Goal: Transaction & Acquisition: Subscribe to service/newsletter

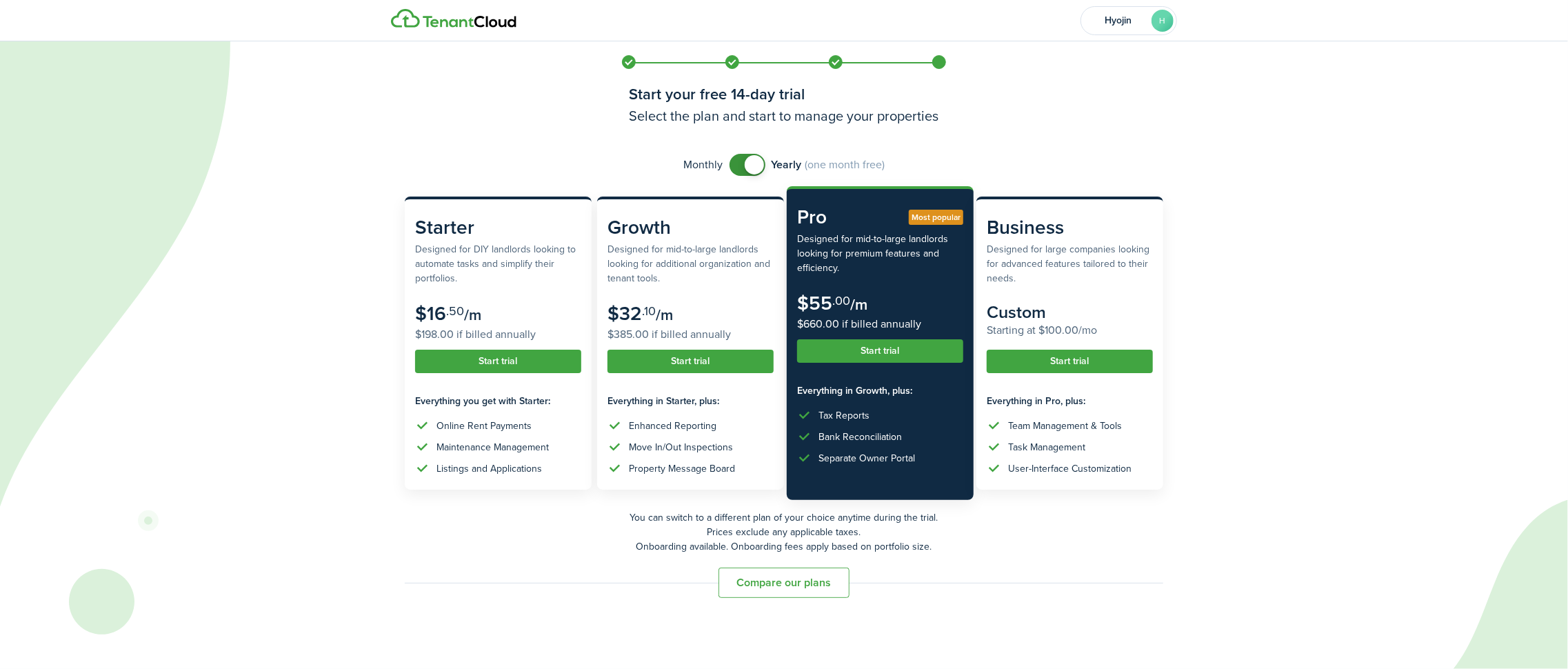
click at [756, 162] on span at bounding box center [755, 165] width 19 height 19
click at [756, 162] on span at bounding box center [748, 165] width 13 height 22
click at [756, 162] on span at bounding box center [755, 165] width 19 height 19
click at [756, 162] on span at bounding box center [748, 165] width 13 height 22
click at [756, 162] on span at bounding box center [755, 165] width 19 height 19
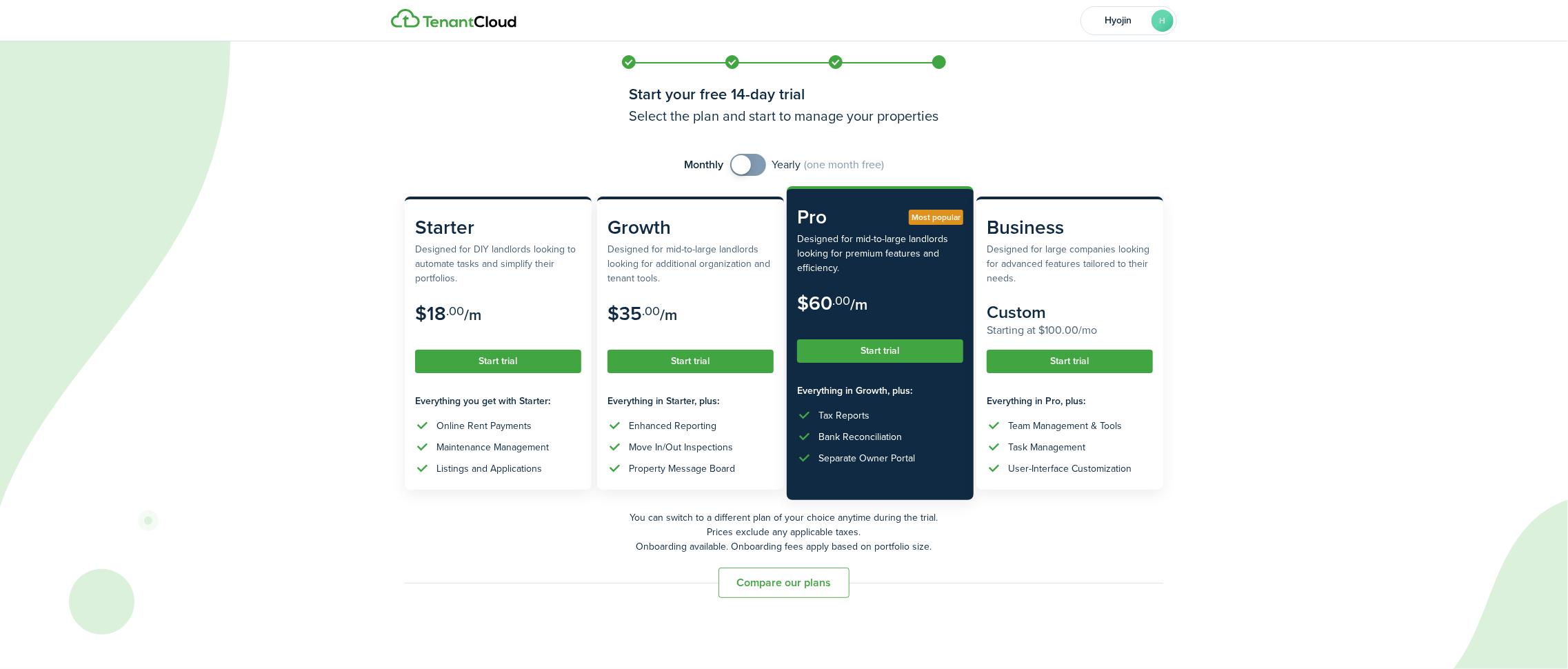
checkbox input "true"
click at [756, 162] on span at bounding box center [748, 165] width 13 height 22
drag, startPoint x: 802, startPoint y: 592, endPoint x: 794, endPoint y: 592, distance: 8.0
click at [800, 592] on button "Compare our plans" at bounding box center [784, 583] width 131 height 31
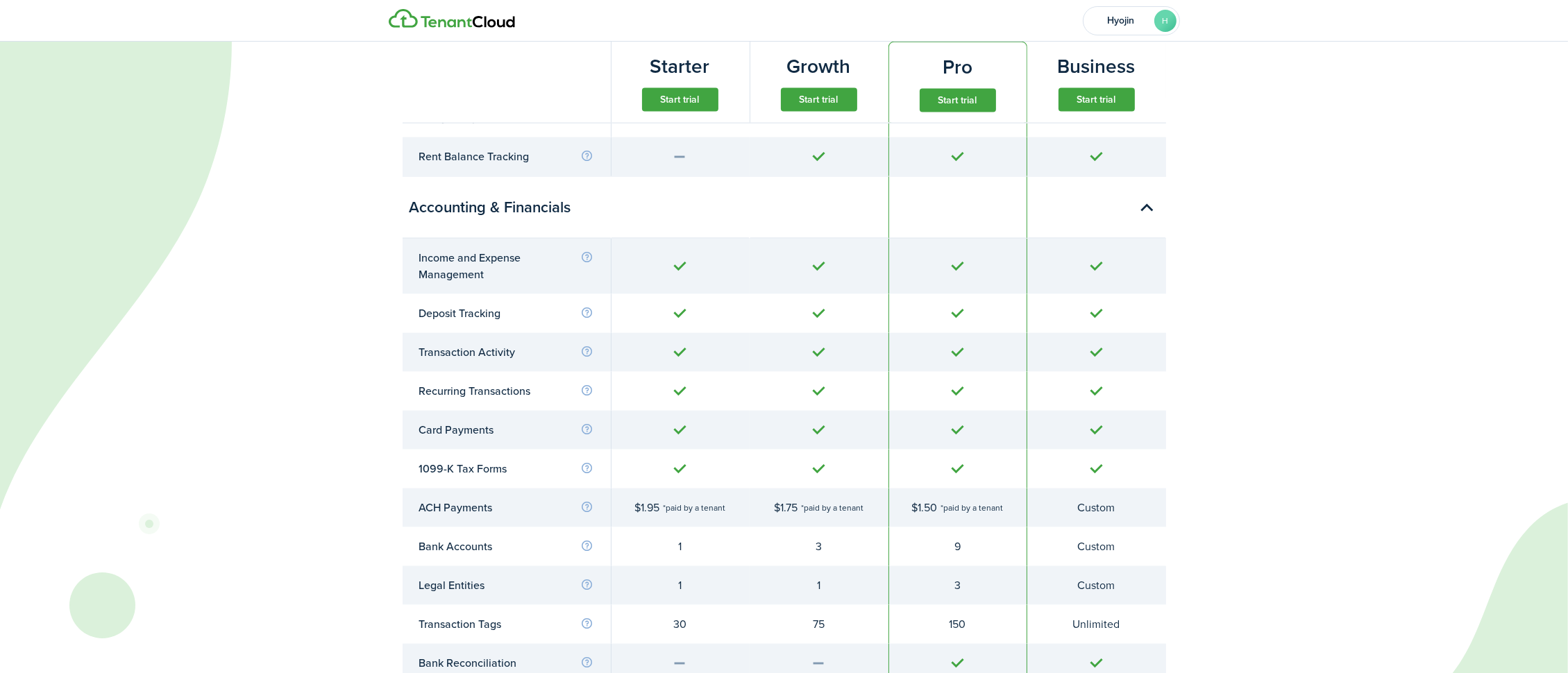
scroll to position [2872, 0]
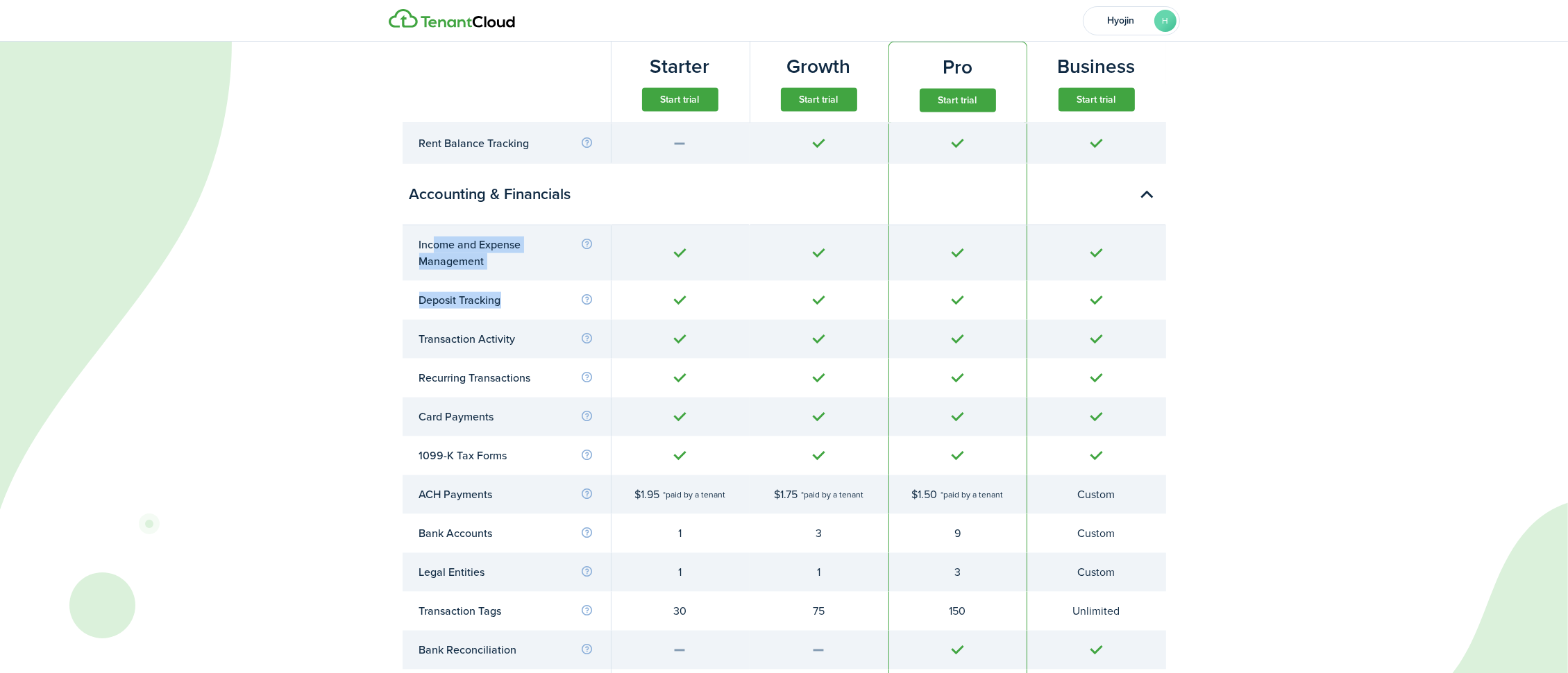
drag, startPoint x: 433, startPoint y: 245, endPoint x: 508, endPoint y: 296, distance: 90.7
click at [508, 296] on tbody "Income and Expense Management Deposit Tracking Transaction Activity Recurring T…" at bounding box center [784, 467] width 763 height 483
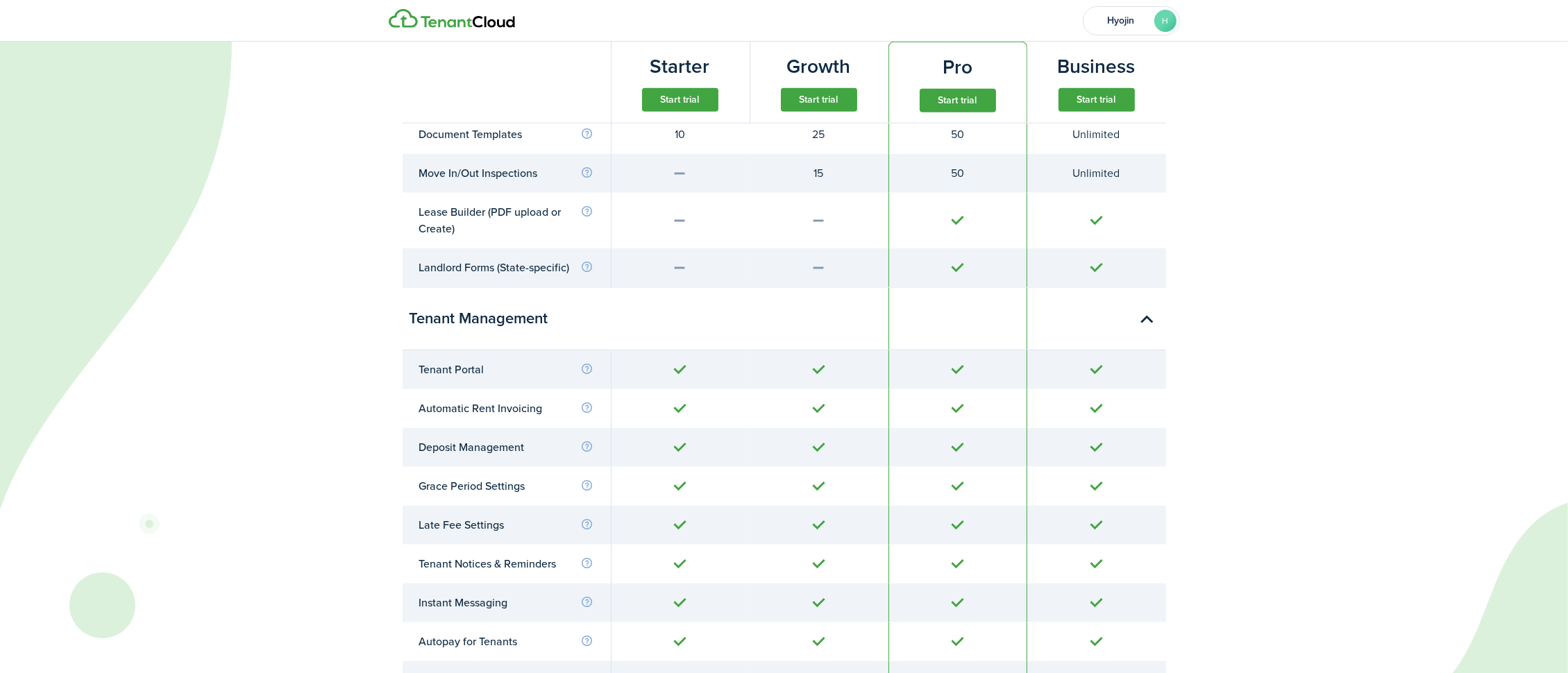
scroll to position [2040, 0]
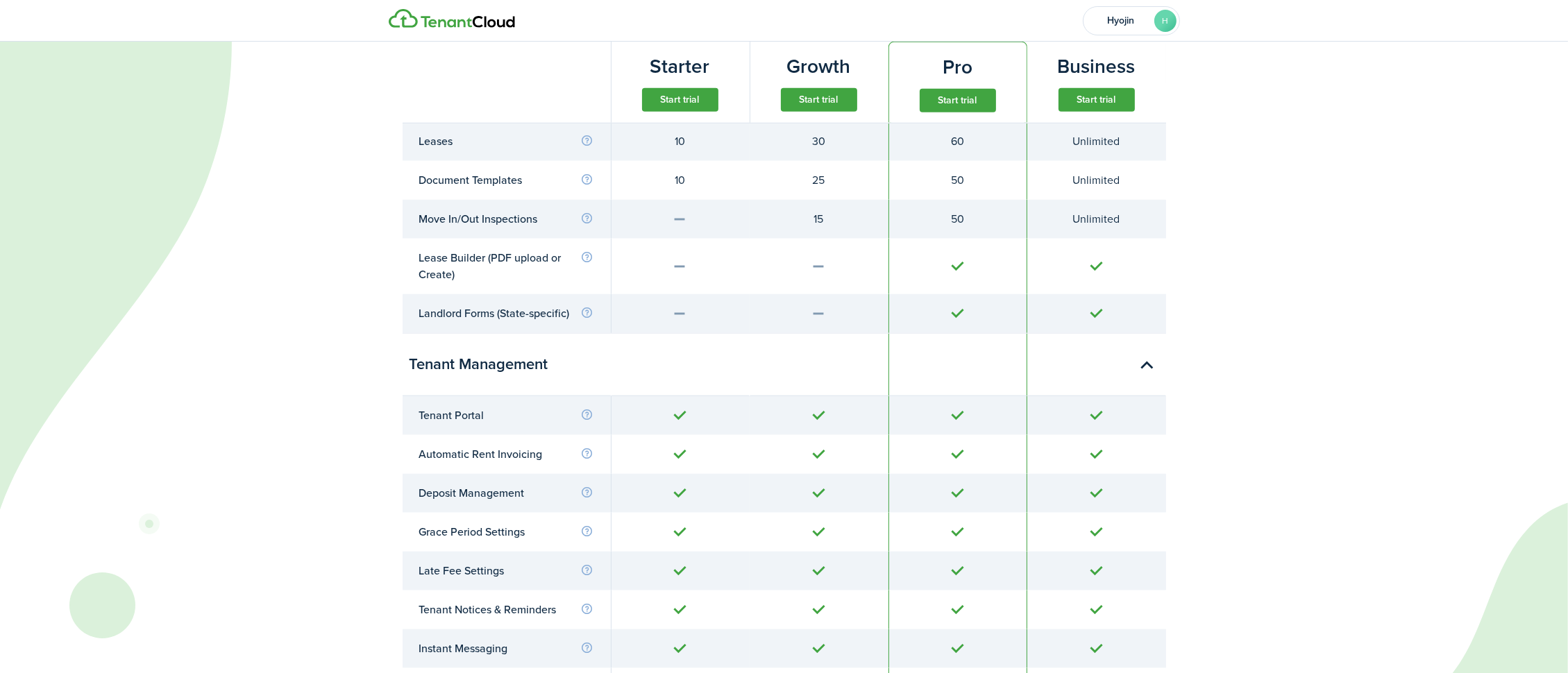
click at [1336, 273] on auth-bg at bounding box center [784, 336] width 1568 height 673
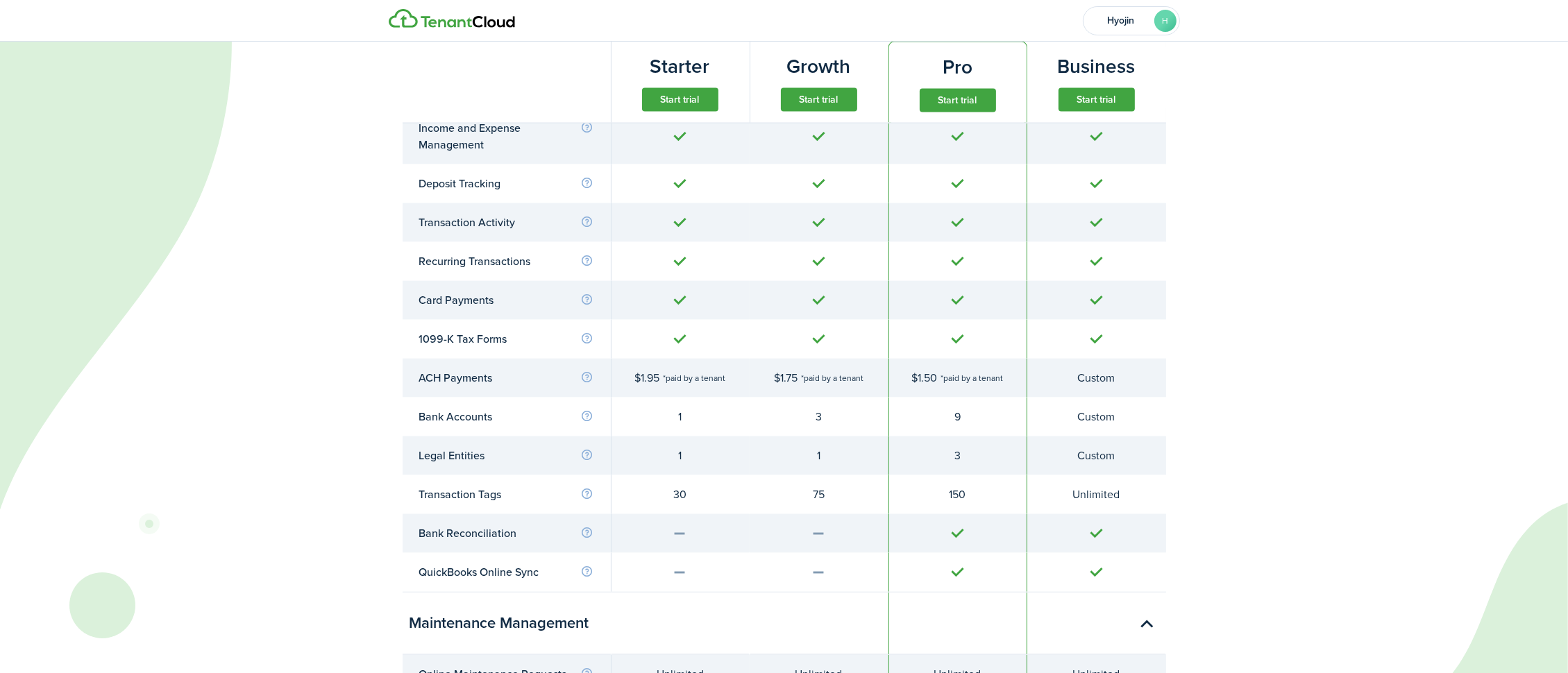
scroll to position [5155, 0]
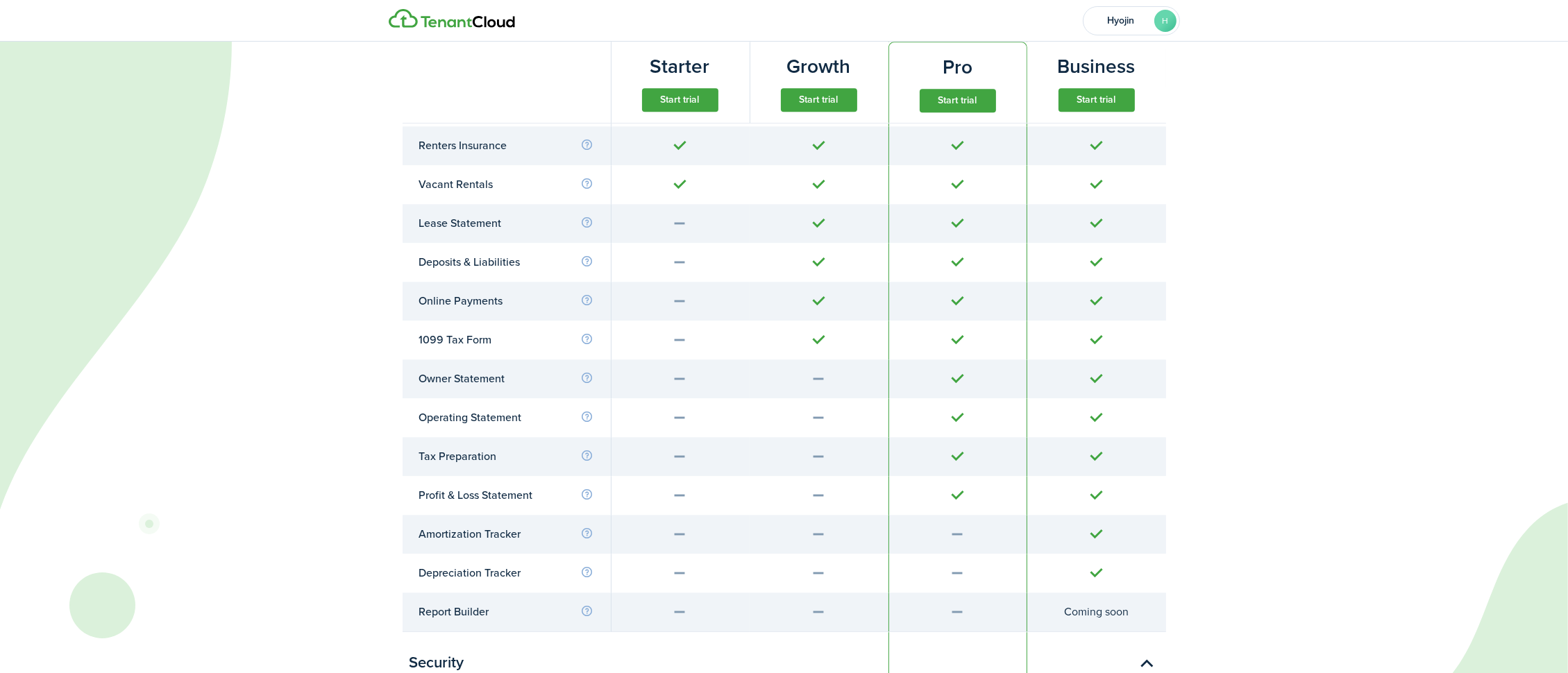
click at [1319, 288] on auth-bg at bounding box center [784, 336] width 1568 height 673
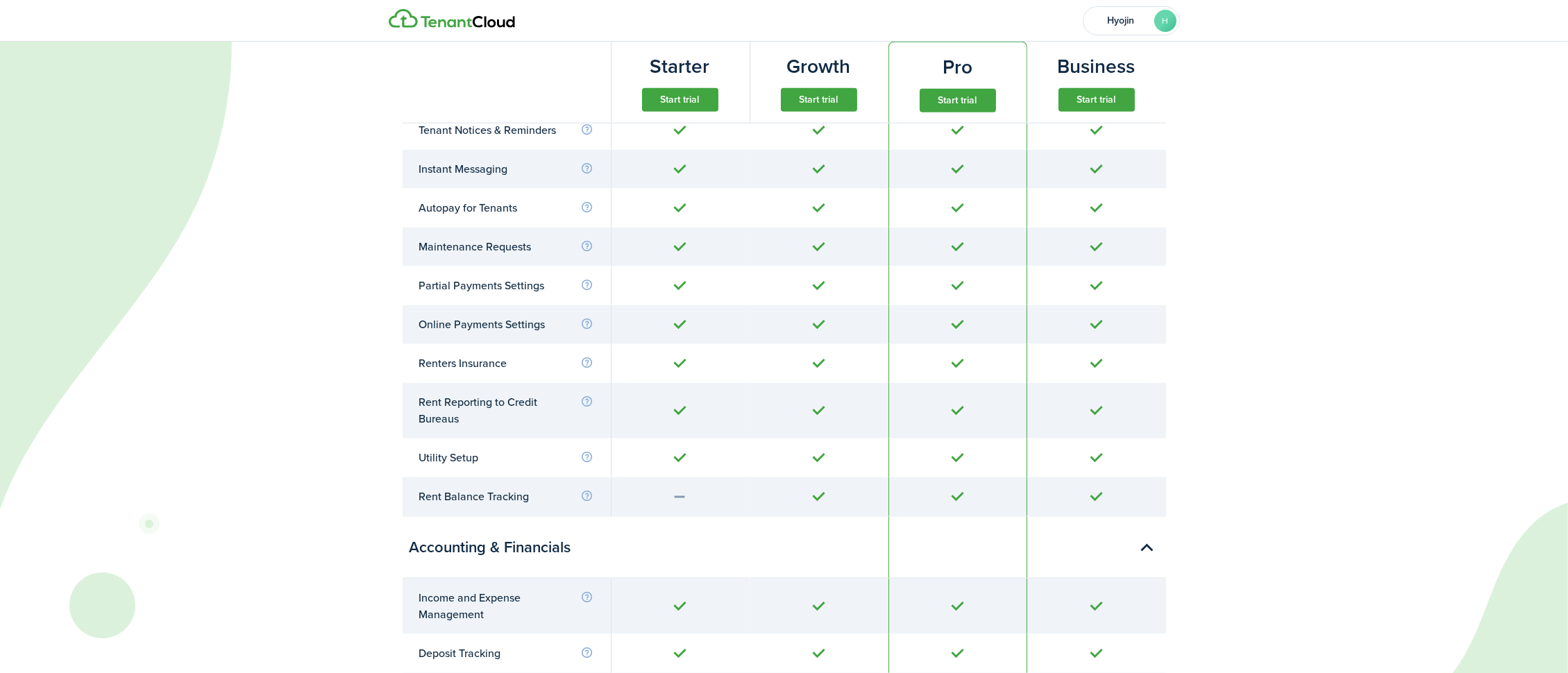
scroll to position [2242, 0]
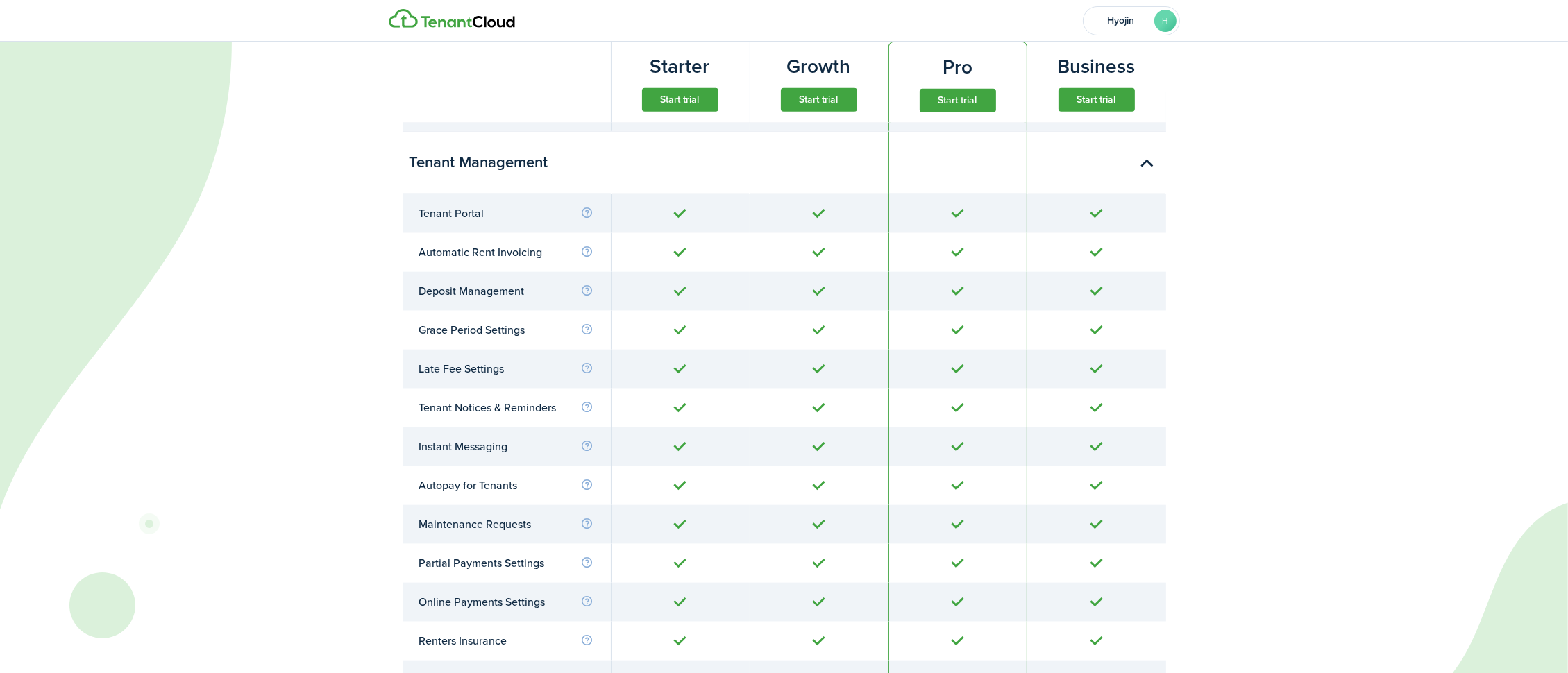
click at [681, 107] on button "Start trial" at bounding box center [680, 100] width 77 height 23
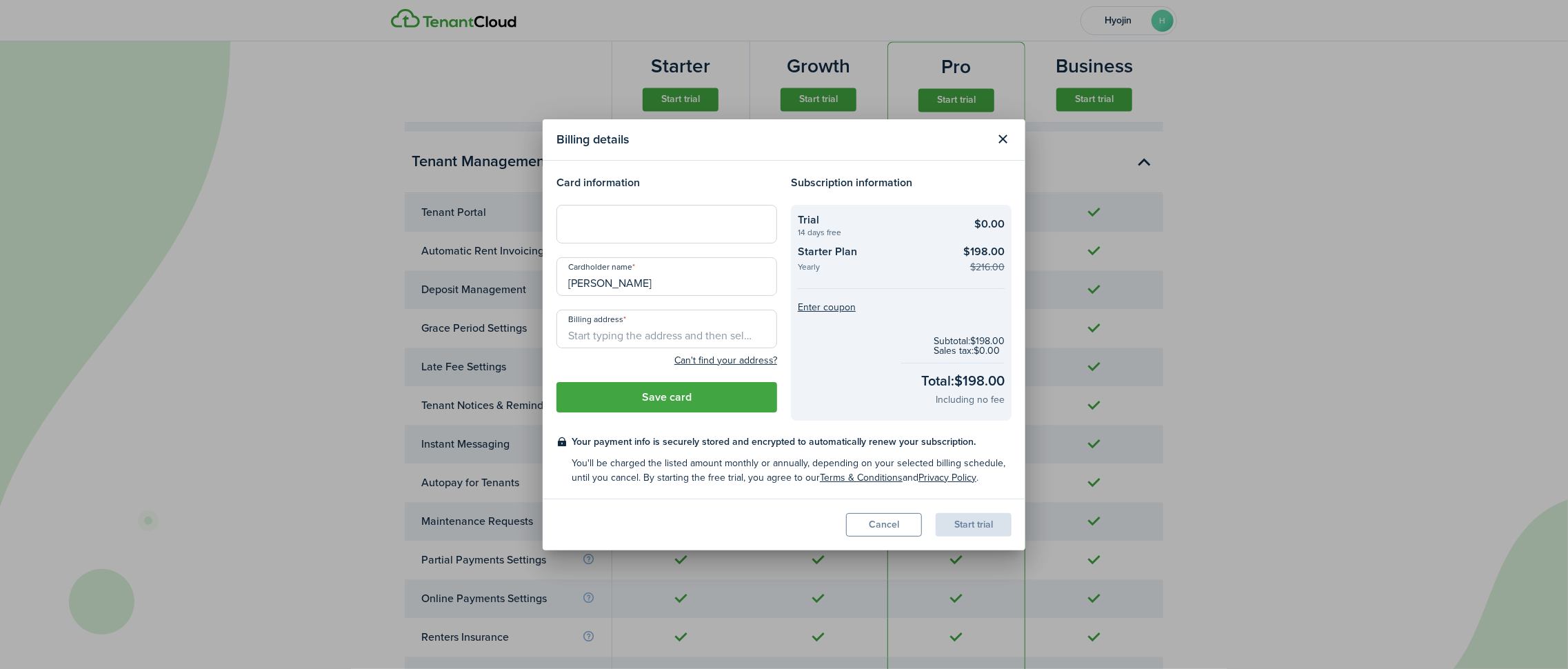
click at [1009, 142] on button "Close modal" at bounding box center [1003, 140] width 23 height 23
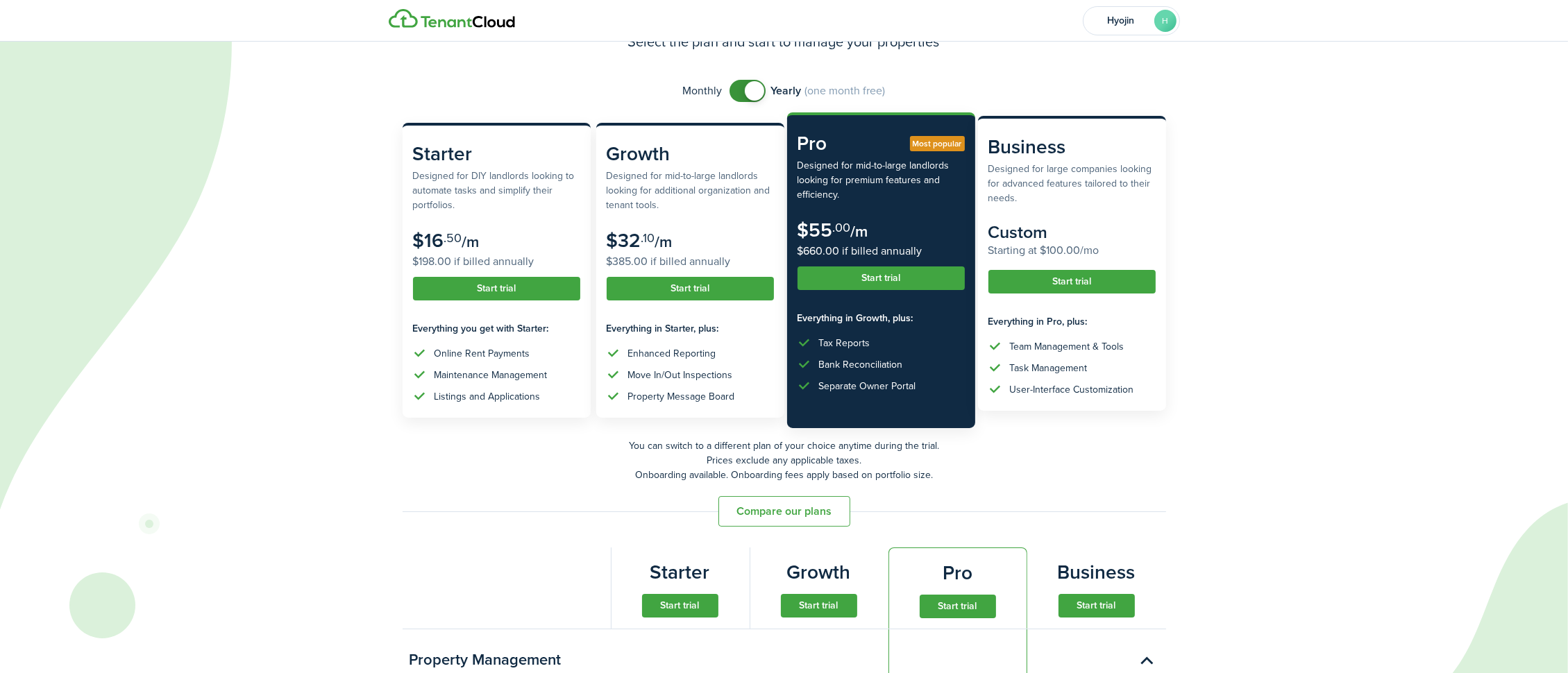
scroll to position [0, 0]
